Goal: Entertainment & Leisure: Consume media (video, audio)

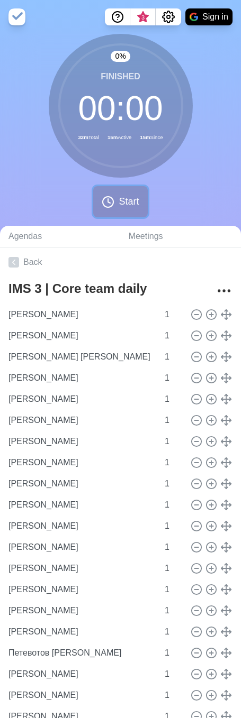
click at [124, 202] on span "Start" at bounding box center [129, 202] width 20 height 14
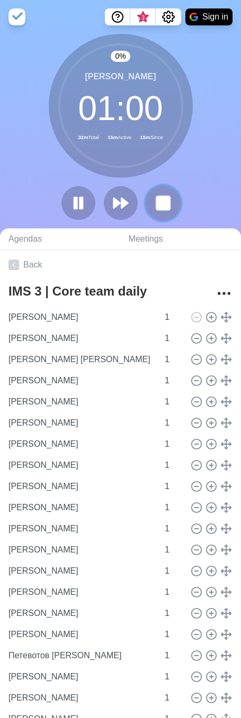
click at [152, 202] on button at bounding box center [162, 202] width 35 height 35
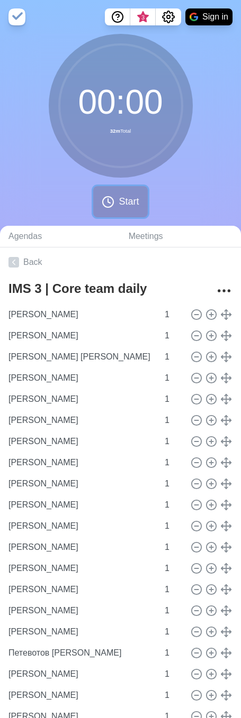
click at [107, 197] on circle at bounding box center [108, 202] width 11 height 11
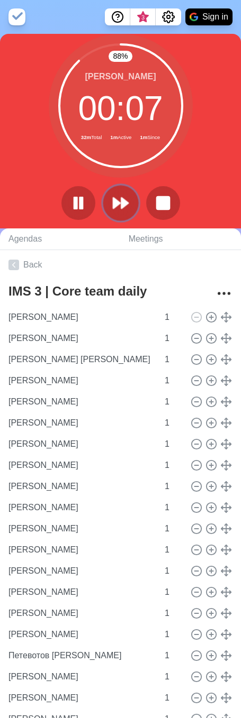
drag, startPoint x: 120, startPoint y: 190, endPoint x: 123, endPoint y: 203, distance: 13.6
click at [120, 190] on button at bounding box center [121, 203] width 34 height 34
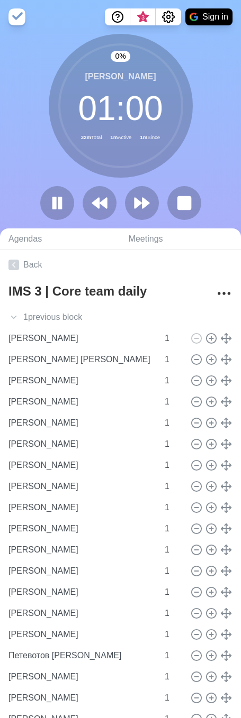
click at [123, 204] on div at bounding box center [120, 203] width 169 height 34
click at [133, 206] on icon at bounding box center [142, 203] width 18 height 18
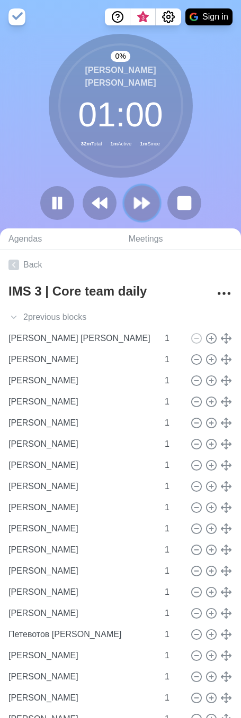
click at [139, 206] on polygon at bounding box center [137, 203] width 7 height 11
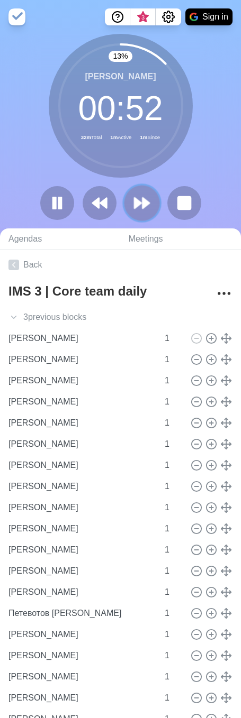
click at [139, 206] on polygon at bounding box center [137, 203] width 7 height 11
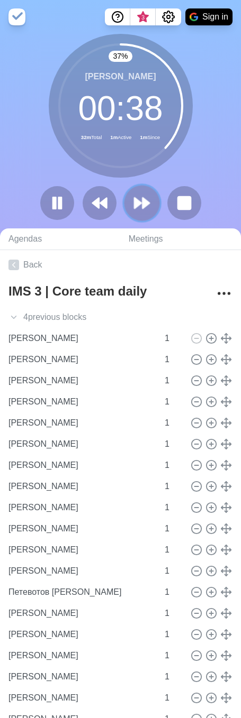
click at [150, 209] on icon at bounding box center [142, 203] width 18 height 18
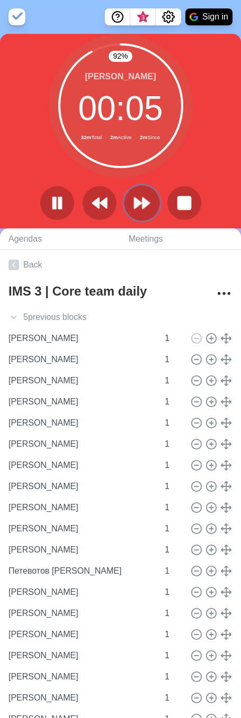
click at [147, 206] on icon at bounding box center [142, 203] width 18 height 18
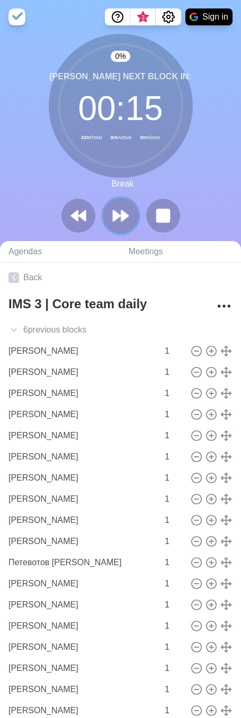
click at [133, 204] on button at bounding box center [120, 215] width 35 height 35
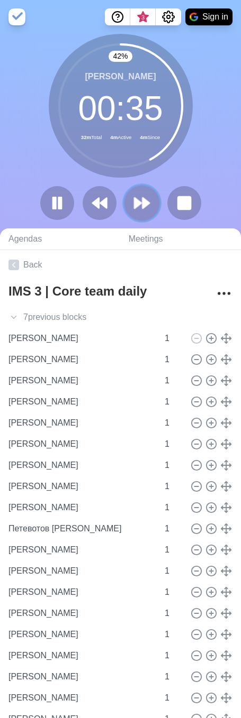
click at [143, 211] on icon at bounding box center [142, 203] width 18 height 18
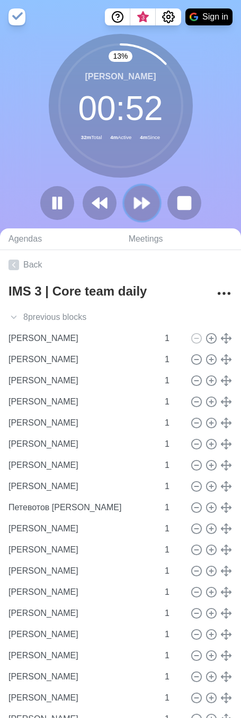
click at [140, 198] on icon at bounding box center [142, 203] width 18 height 18
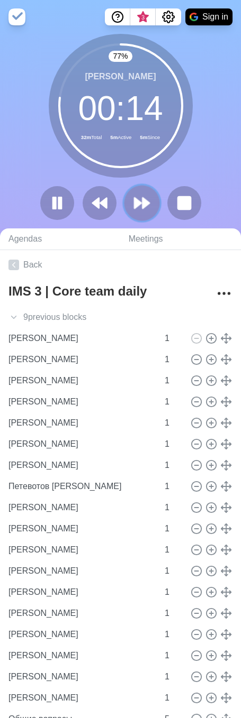
click at [145, 202] on polygon at bounding box center [145, 203] width 7 height 11
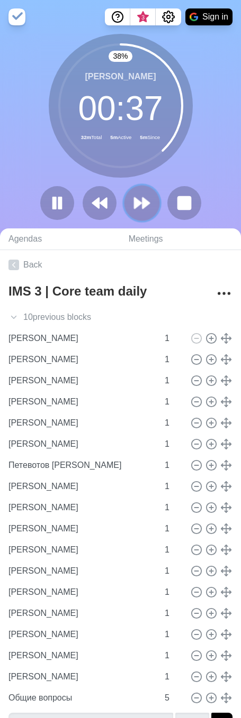
click at [130, 202] on button at bounding box center [141, 202] width 35 height 35
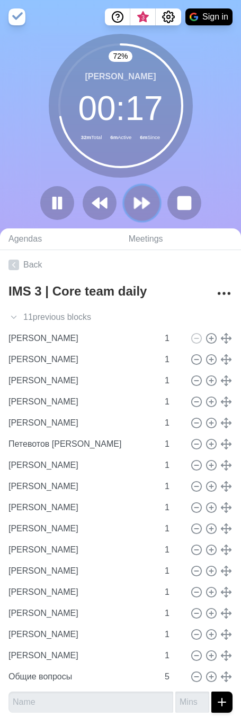
click at [136, 202] on polygon at bounding box center [137, 203] width 7 height 11
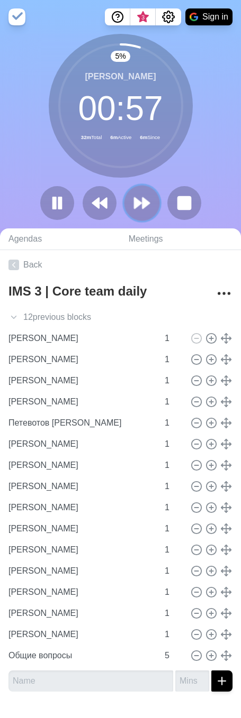
click at [147, 204] on polygon at bounding box center [145, 203] width 7 height 11
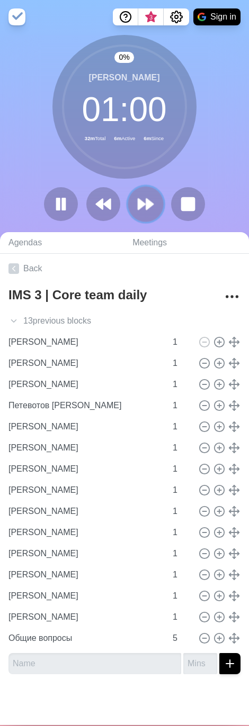
click at [147, 204] on polygon at bounding box center [149, 204] width 7 height 11
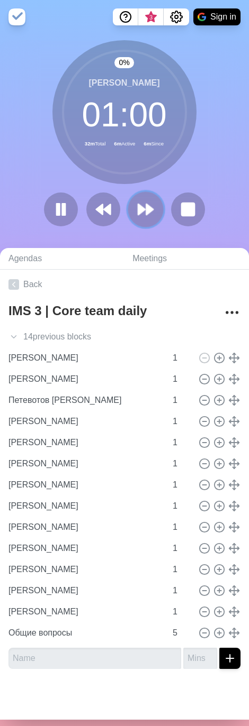
click at [147, 204] on icon at bounding box center [146, 210] width 18 height 18
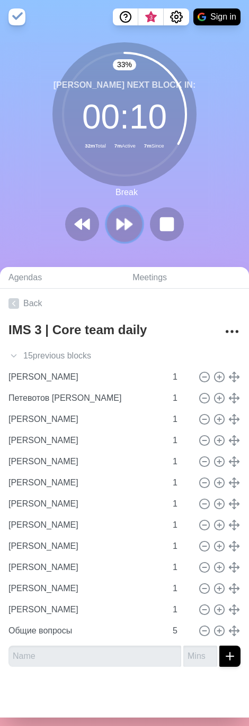
click at [119, 226] on polygon at bounding box center [120, 224] width 7 height 11
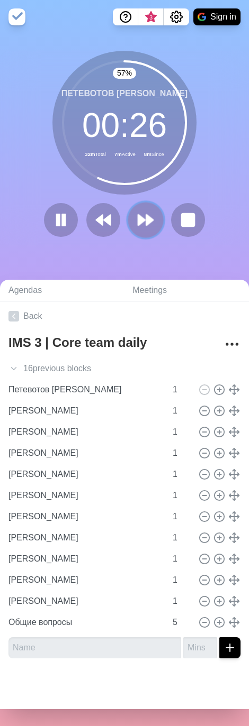
click at [140, 224] on icon at bounding box center [146, 220] width 18 height 18
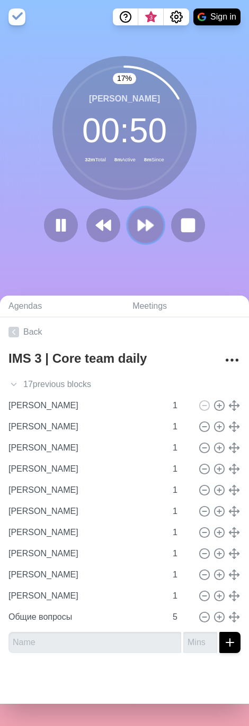
click at [138, 221] on icon at bounding box center [146, 225] width 18 height 18
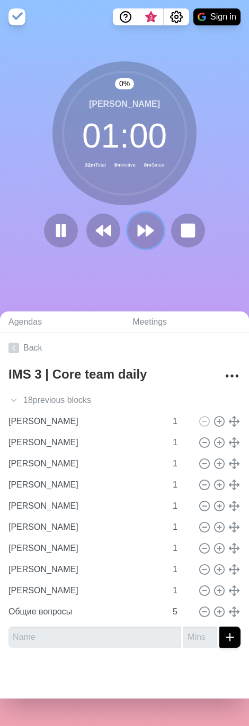
click at [140, 225] on icon at bounding box center [146, 231] width 18 height 18
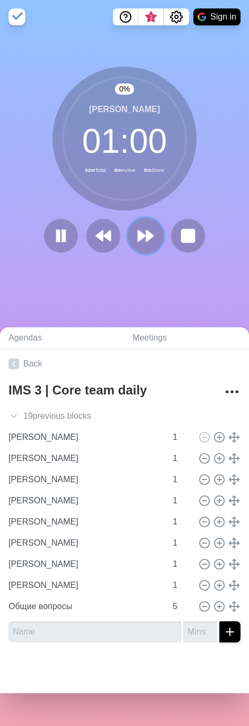
click at [142, 231] on icon at bounding box center [146, 236] width 18 height 18
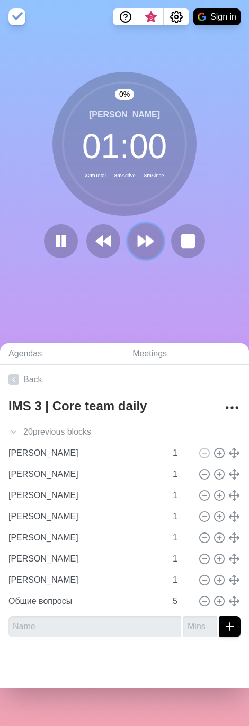
click at [143, 235] on icon at bounding box center [146, 241] width 18 height 18
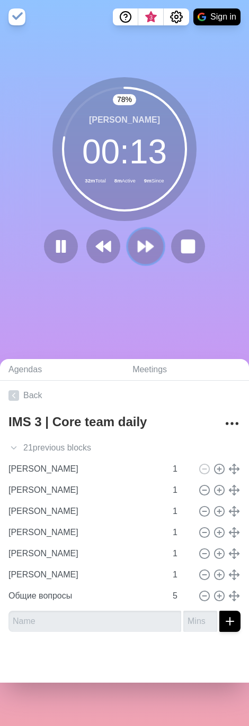
click at [148, 235] on polygon at bounding box center [149, 246] width 7 height 11
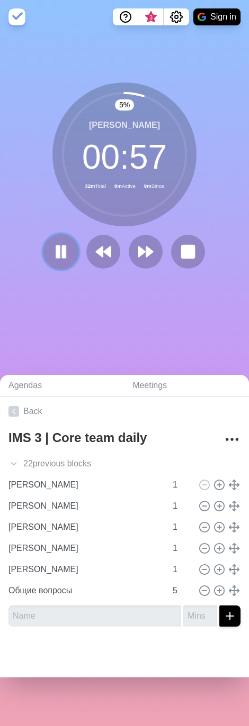
click at [57, 235] on icon at bounding box center [61, 252] width 18 height 18
click at [63, 235] on icon at bounding box center [61, 252] width 18 height 18
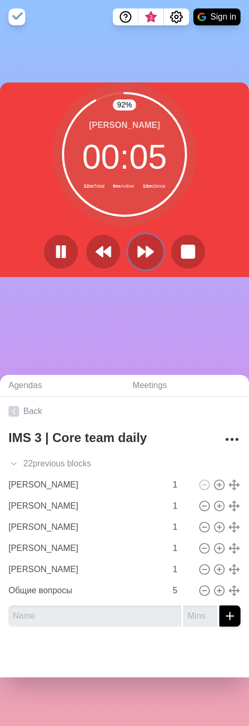
click at [147, 235] on polygon at bounding box center [149, 252] width 7 height 11
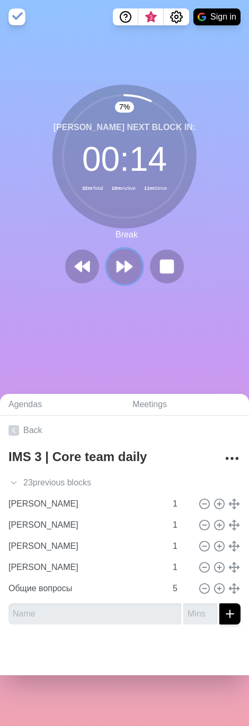
click at [117, 235] on polygon at bounding box center [120, 266] width 7 height 11
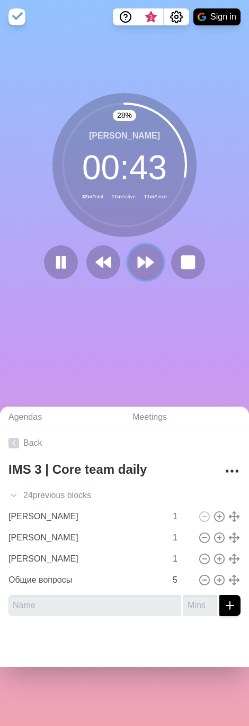
click at [151, 235] on button at bounding box center [145, 262] width 35 height 35
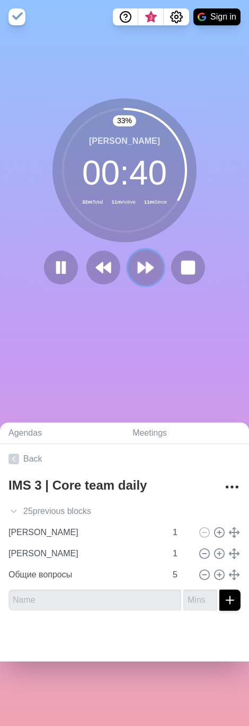
click at [153, 235] on button at bounding box center [145, 267] width 35 height 35
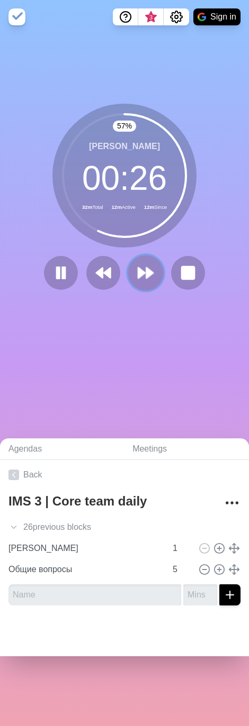
click at [152, 235] on button at bounding box center [145, 273] width 35 height 35
